Goal: Share content: Distribute website content to other platforms or users

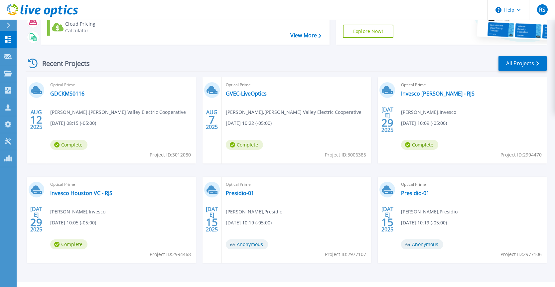
scroll to position [82, 0]
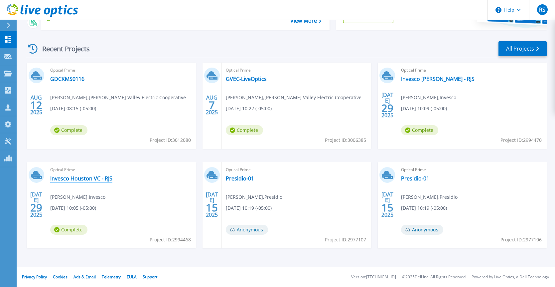
click at [81, 178] on link "Invesco Houston VC - RJS" at bounding box center [81, 178] width 62 height 7
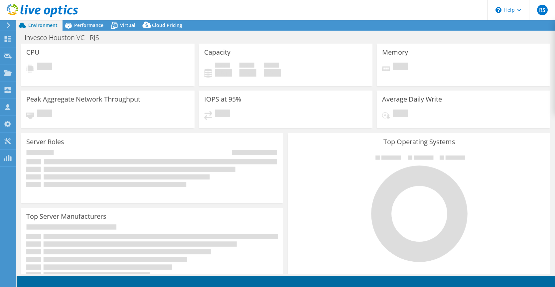
select select "USD"
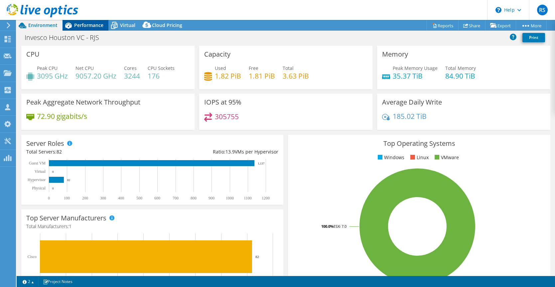
click at [89, 24] on span "Performance" at bounding box center [88, 25] width 29 height 6
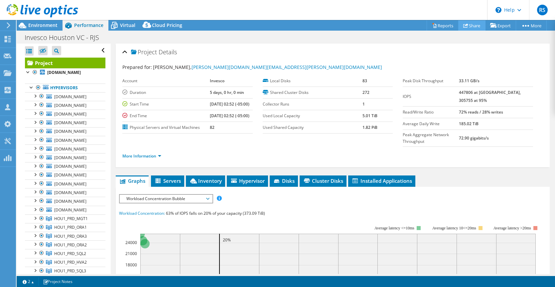
click at [464, 25] on link "Share" at bounding box center [471, 25] width 27 height 10
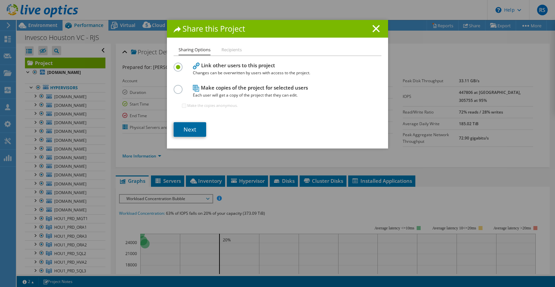
click at [193, 130] on link "Next" at bounding box center [190, 129] width 33 height 15
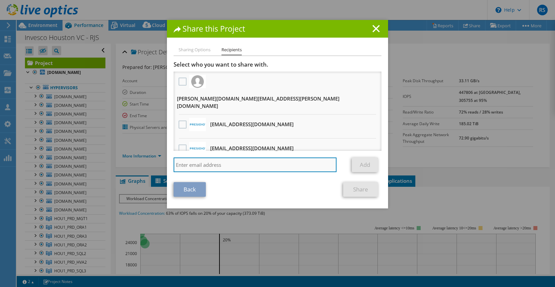
click at [199, 164] on input "search" at bounding box center [255, 164] width 163 height 15
paste input "[EMAIL_ADDRESS][DOMAIN_NAME]"
type input "[EMAIL_ADDRESS][DOMAIN_NAME]"
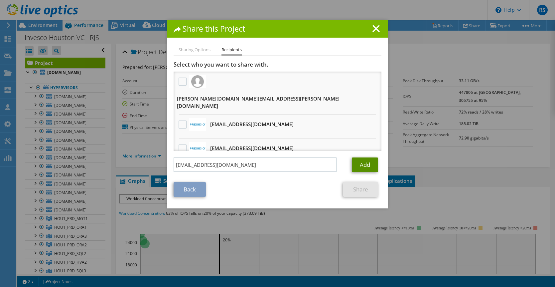
click at [361, 165] on link "Add" at bounding box center [365, 164] width 26 height 15
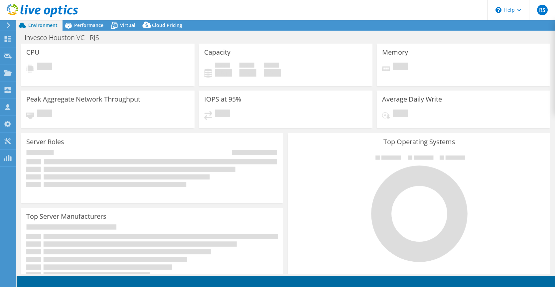
select select "USD"
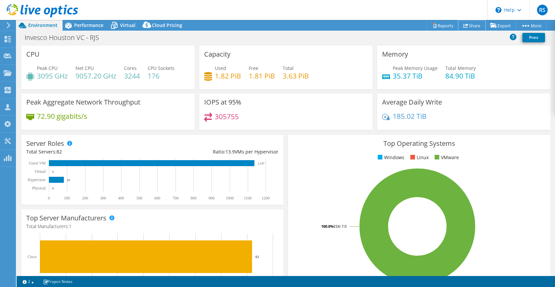
click at [468, 29] on link "Share" at bounding box center [471, 25] width 27 height 10
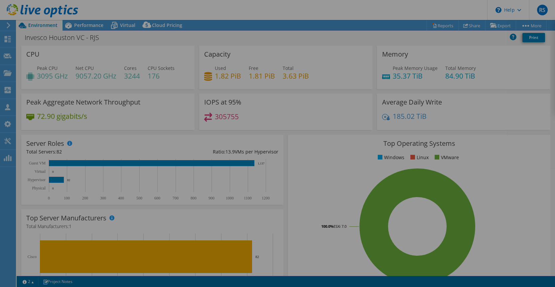
click at [467, 24] on div at bounding box center [277, 143] width 555 height 287
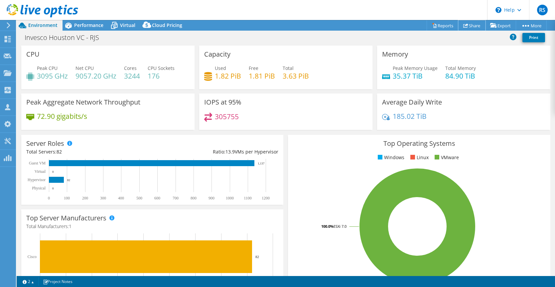
click at [466, 24] on link "Share" at bounding box center [471, 25] width 27 height 10
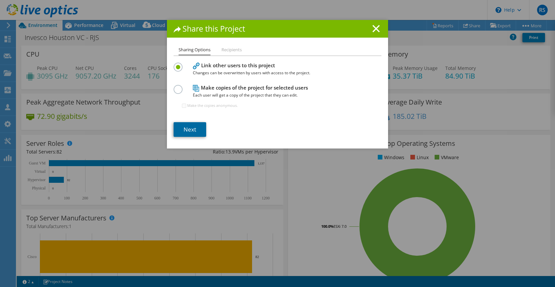
click at [190, 127] on link "Next" at bounding box center [190, 129] width 33 height 15
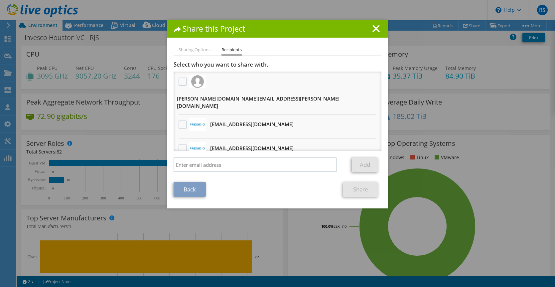
click at [193, 48] on li "Sharing Options" at bounding box center [195, 50] width 32 height 8
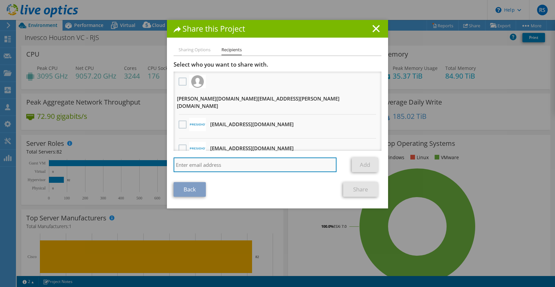
click at [210, 163] on input "search" at bounding box center [255, 164] width 163 height 15
paste input "[EMAIL_ADDRESS][DOMAIN_NAME]"
type input "[EMAIL_ADDRESS][DOMAIN_NAME]"
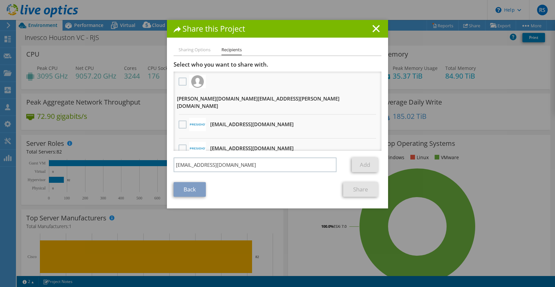
click at [250, 182] on section "Select who you want to share with. All project copies will be anonymous. [PERSO…" at bounding box center [278, 129] width 208 height 136
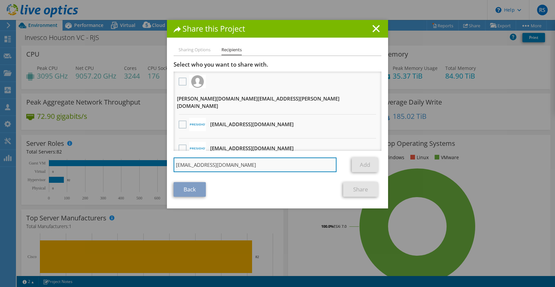
click at [313, 168] on input "[EMAIL_ADDRESS][DOMAIN_NAME]" at bounding box center [255, 164] width 163 height 15
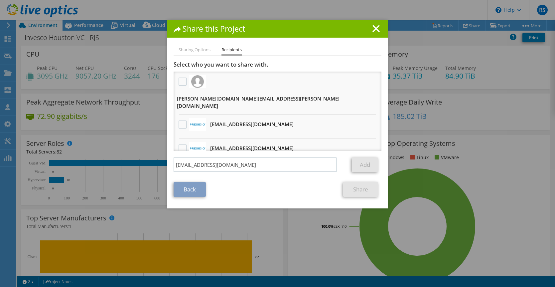
drag, startPoint x: 245, startPoint y: 189, endPoint x: 234, endPoint y: 189, distance: 10.6
click at [244, 189] on div "Back Share" at bounding box center [278, 189] width 208 height 15
click at [194, 193] on link "Back" at bounding box center [190, 189] width 32 height 15
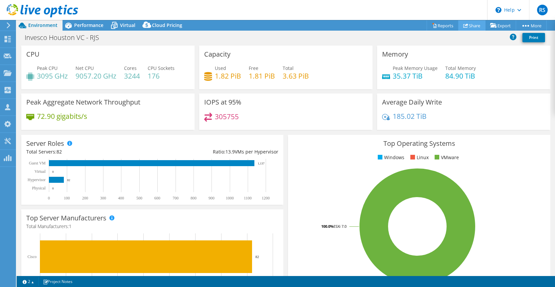
click at [466, 24] on link "Share" at bounding box center [471, 25] width 27 height 10
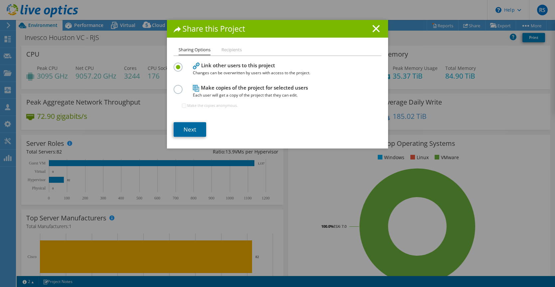
click at [196, 133] on link "Next" at bounding box center [190, 129] width 33 height 15
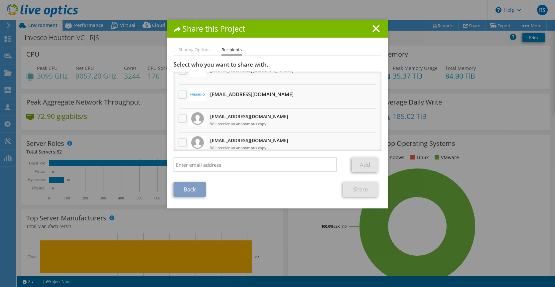
scroll to position [65, 0]
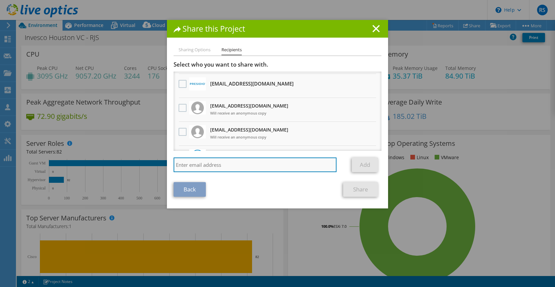
click at [204, 164] on input "search" at bounding box center [255, 164] width 163 height 15
paste input "[EMAIL_ADDRESS][DOMAIN_NAME]"
type input "[EMAIL_ADDRESS][DOMAIN_NAME]"
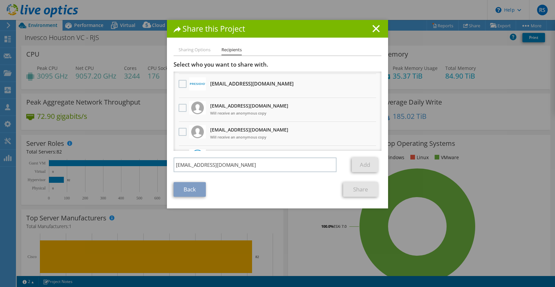
click at [235, 184] on div "Back Share" at bounding box center [278, 189] width 208 height 15
click at [315, 177] on section "Select who you want to share with. All project copies will be anonymous. [PERSO…" at bounding box center [278, 129] width 208 height 136
click at [362, 187] on link "Share" at bounding box center [360, 189] width 35 height 15
click at [361, 186] on link "Share" at bounding box center [360, 189] width 35 height 15
click at [361, 166] on link "Add" at bounding box center [365, 164] width 26 height 15
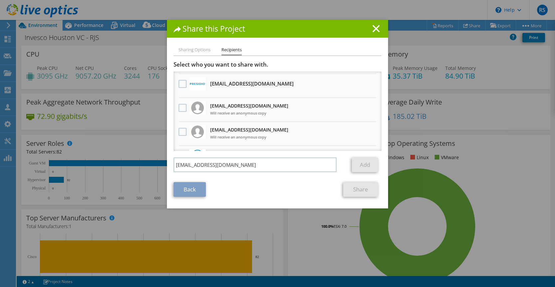
click at [361, 166] on link "Add" at bounding box center [365, 164] width 26 height 15
click at [376, 28] on line at bounding box center [376, 28] width 7 height 7
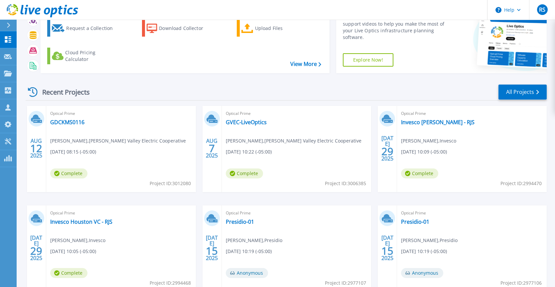
scroll to position [63, 0]
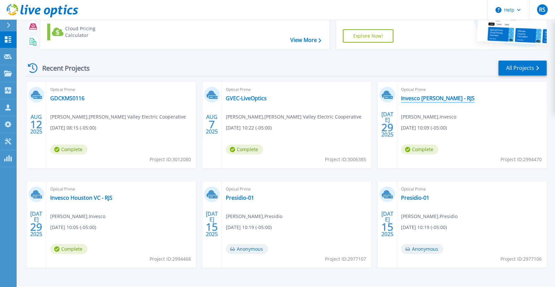
click at [430, 98] on link "Invesco [PERSON_NAME] - RJS" at bounding box center [438, 98] width 74 height 7
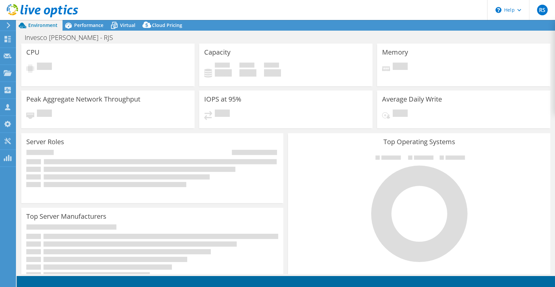
select select "USD"
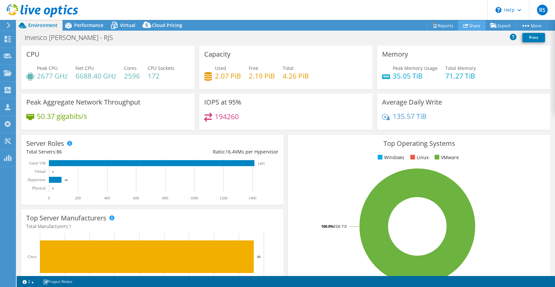
click at [464, 23] on icon at bounding box center [465, 25] width 5 height 5
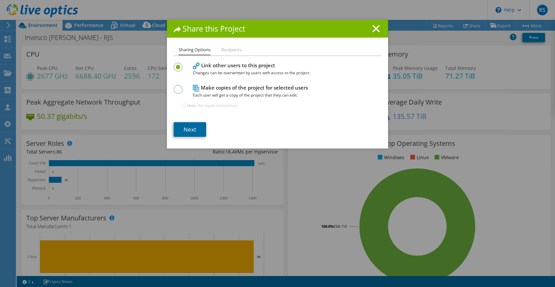
click at [191, 126] on link "Next" at bounding box center [190, 129] width 33 height 15
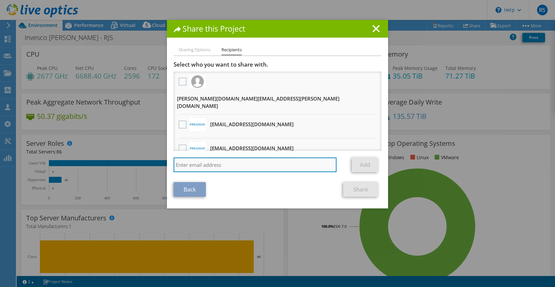
paste input "[EMAIL_ADDRESS][DOMAIN_NAME]"
type input "[EMAIL_ADDRESS][DOMAIN_NAME]"
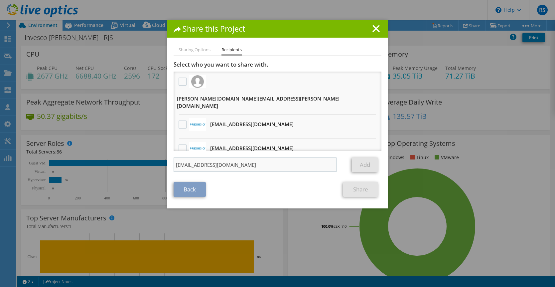
drag, startPoint x: 291, startPoint y: 177, endPoint x: 296, endPoint y: 172, distance: 6.4
click at [291, 176] on section "Select who you want to share with. All project copies will be anonymous. [PERSO…" at bounding box center [278, 129] width 208 height 136
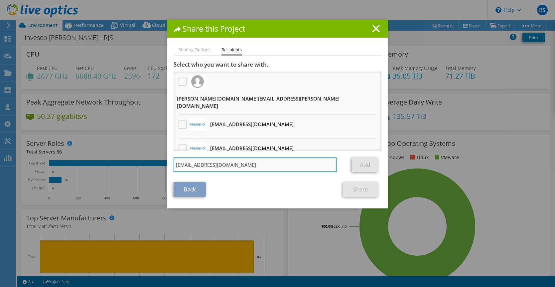
click at [302, 168] on input "[EMAIL_ADDRESS][DOMAIN_NAME]" at bounding box center [255, 164] width 163 height 15
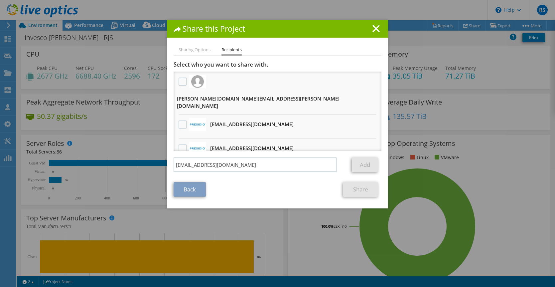
click at [363, 167] on link "Add" at bounding box center [365, 164] width 26 height 15
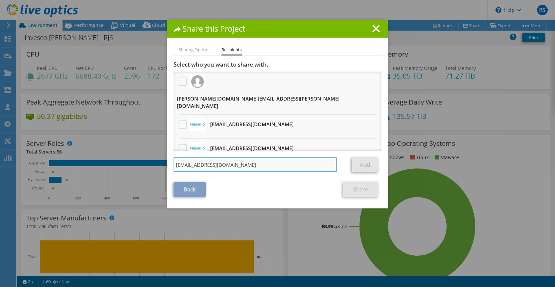
click at [239, 164] on input "[EMAIL_ADDRESS][DOMAIN_NAME]" at bounding box center [255, 164] width 163 height 15
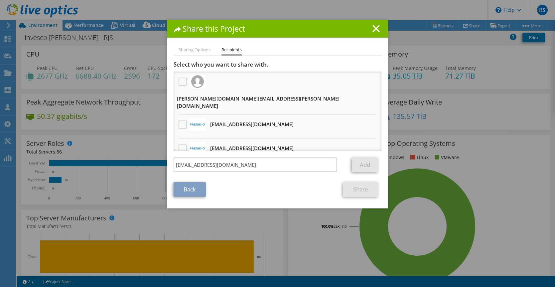
click at [375, 30] on line at bounding box center [376, 28] width 7 height 7
